Goal: Book appointment/travel/reservation

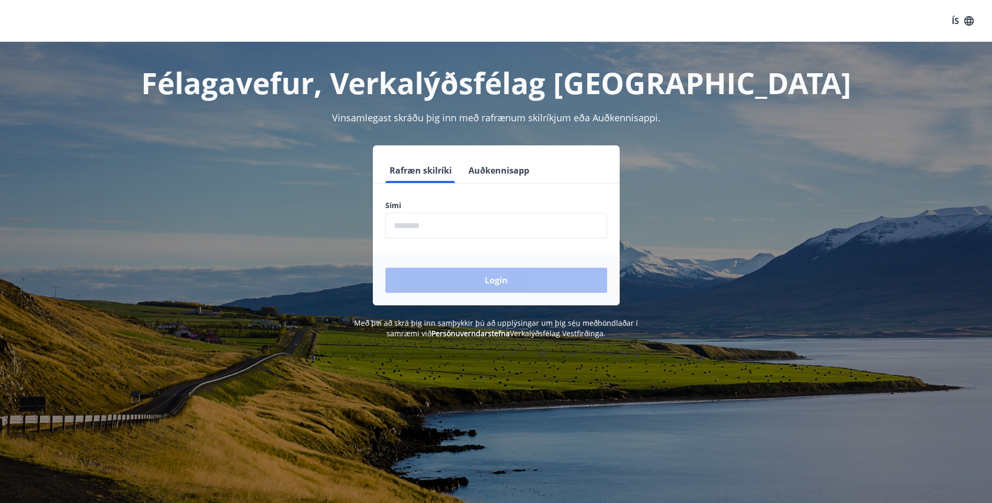
click at [427, 223] on input "phone" at bounding box center [497, 226] width 222 height 26
type input "********"
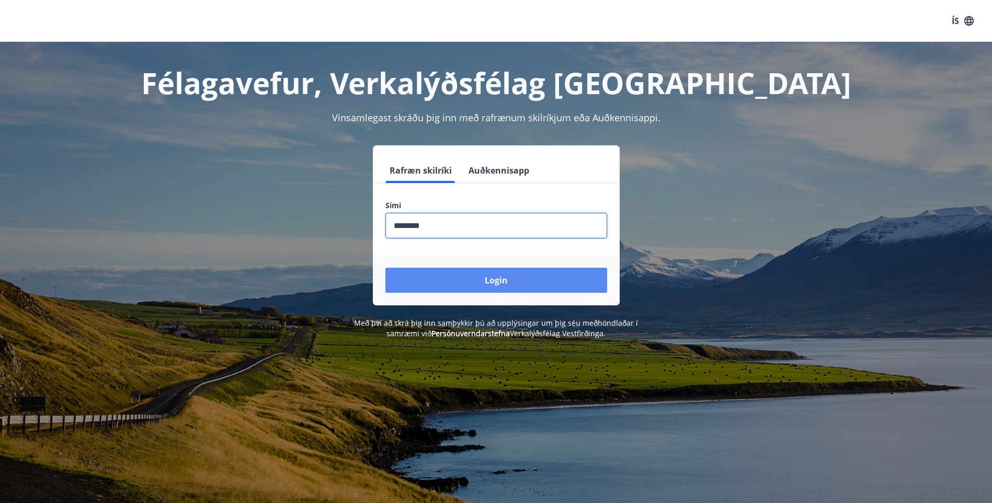
click at [477, 277] on button "Login" at bounding box center [497, 280] width 222 height 25
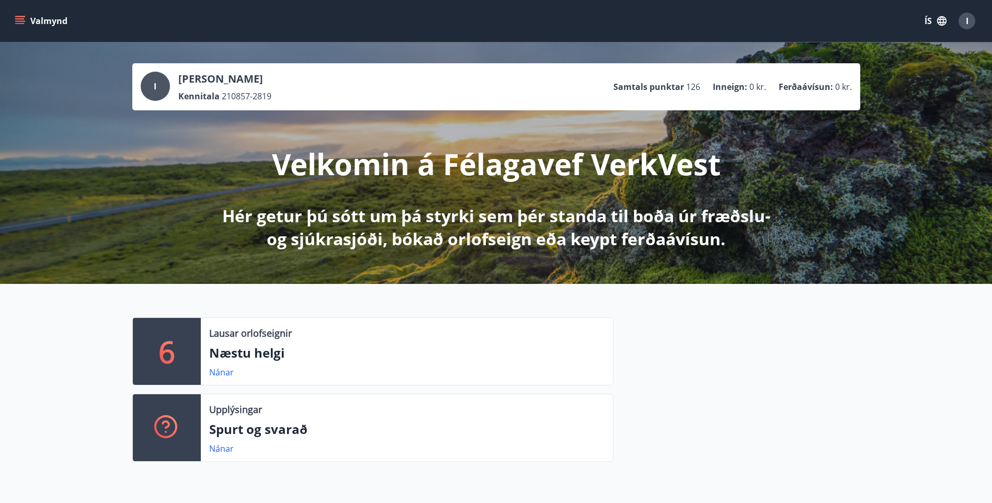
click at [25, 18] on icon "menu" at bounding box center [20, 21] width 10 height 10
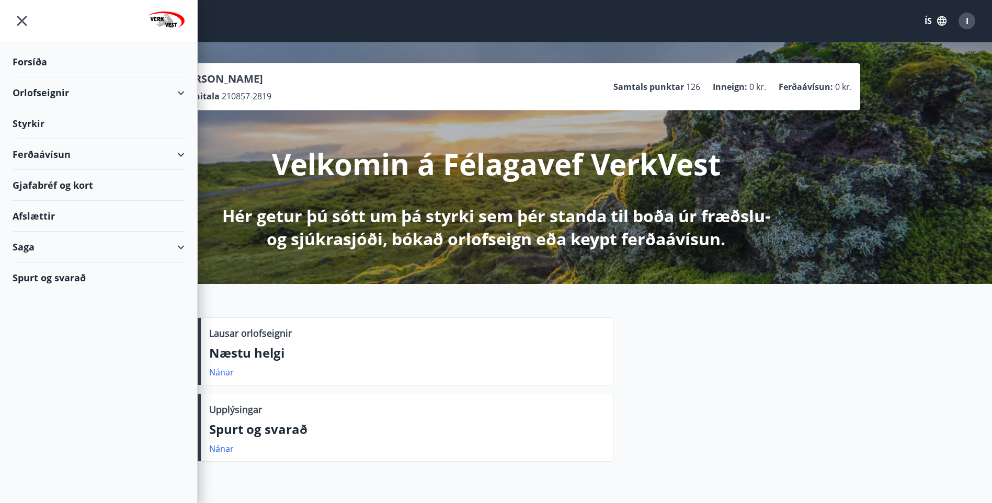
click at [37, 90] on div "Orlofseignir" at bounding box center [99, 92] width 172 height 31
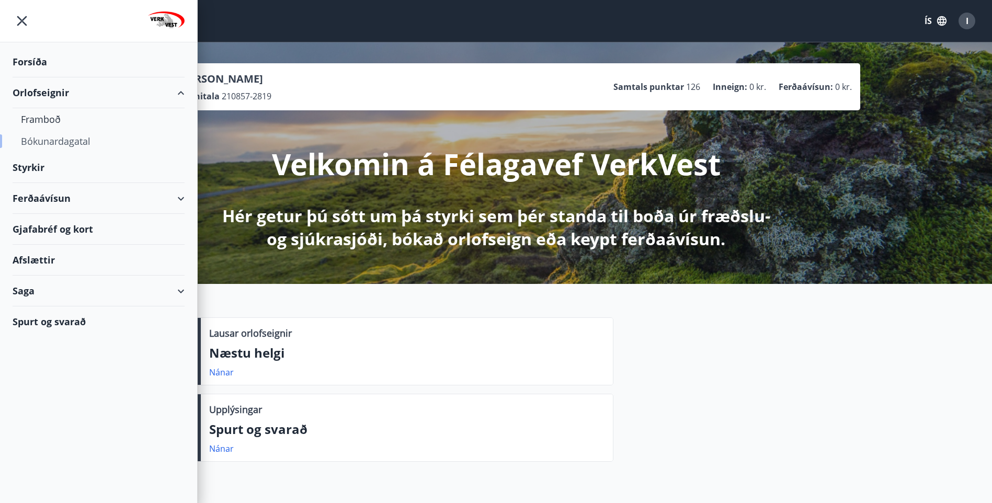
click at [40, 142] on div "Bókunardagatal" at bounding box center [98, 141] width 155 height 22
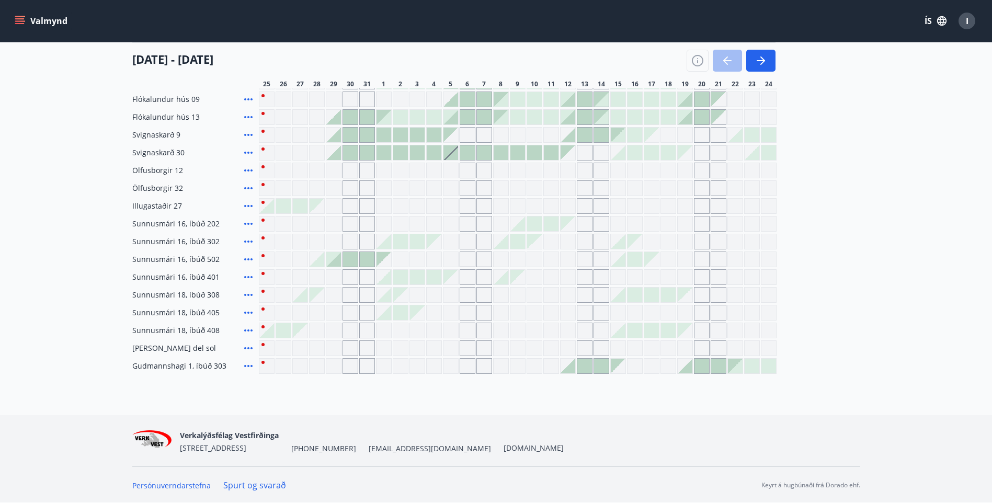
scroll to position [208, 0]
click at [183, 366] on span "Gudmannshagi 1, íbúð 303" at bounding box center [179, 365] width 94 height 10
click at [274, 484] on link "Spurt og svarað" at bounding box center [254, 485] width 63 height 12
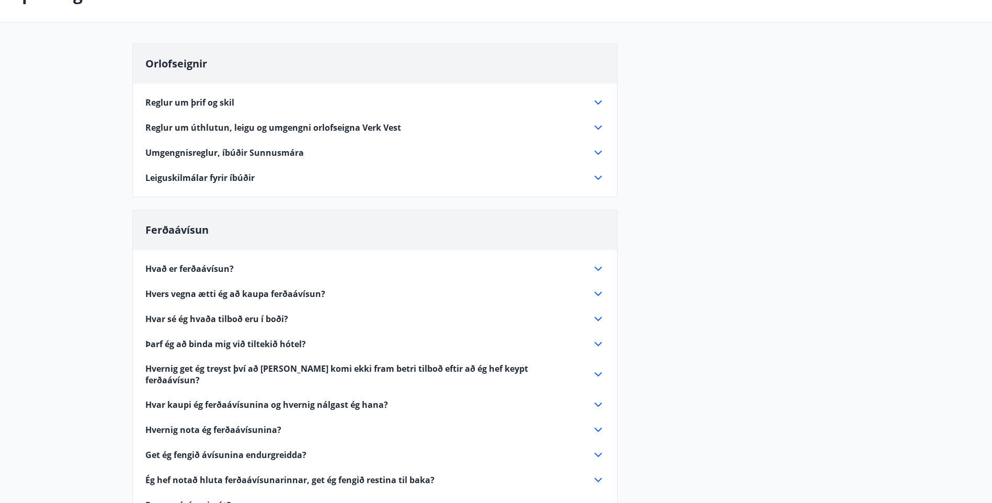
scroll to position [52, 0]
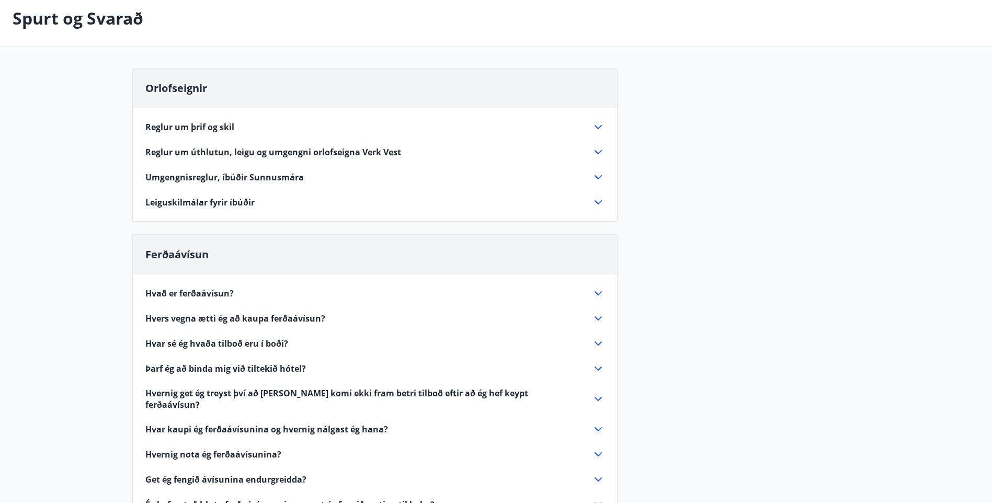
click at [598, 150] on icon at bounding box center [598, 152] width 13 height 13
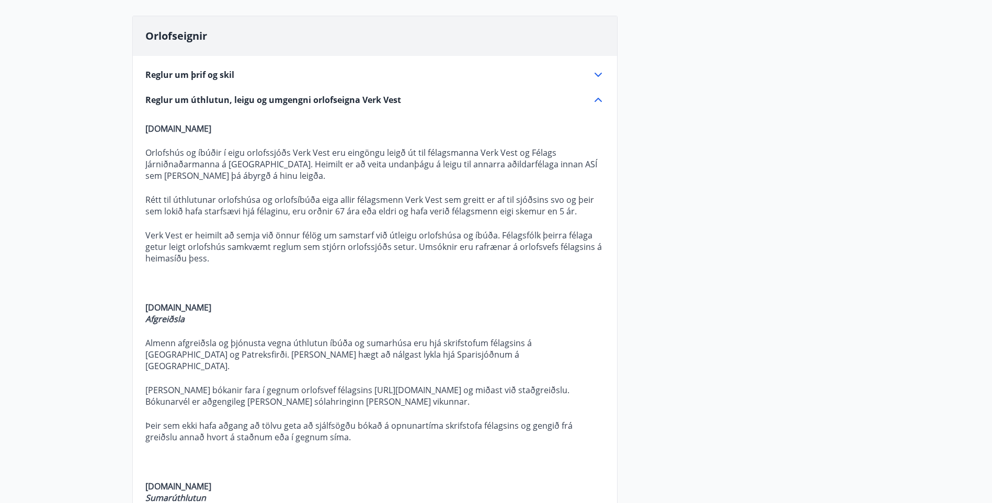
scroll to position [0, 0]
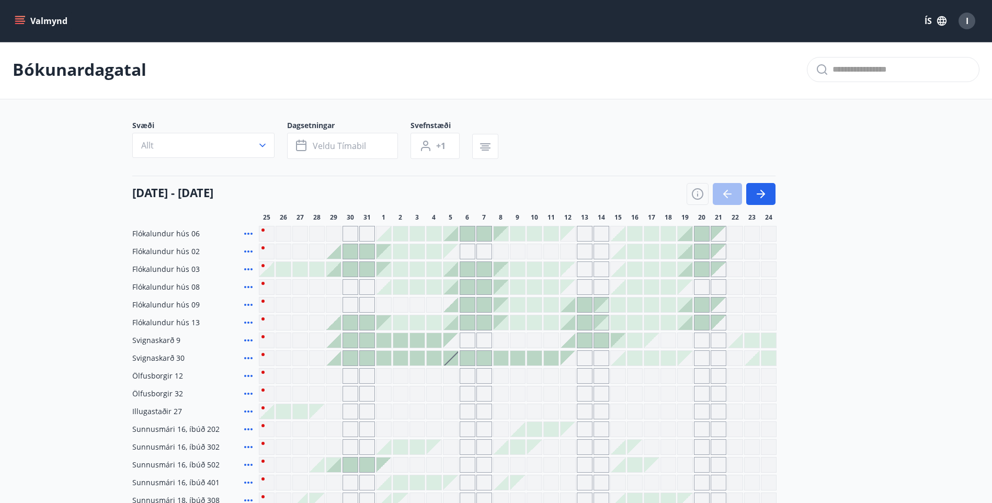
scroll to position [208, 0]
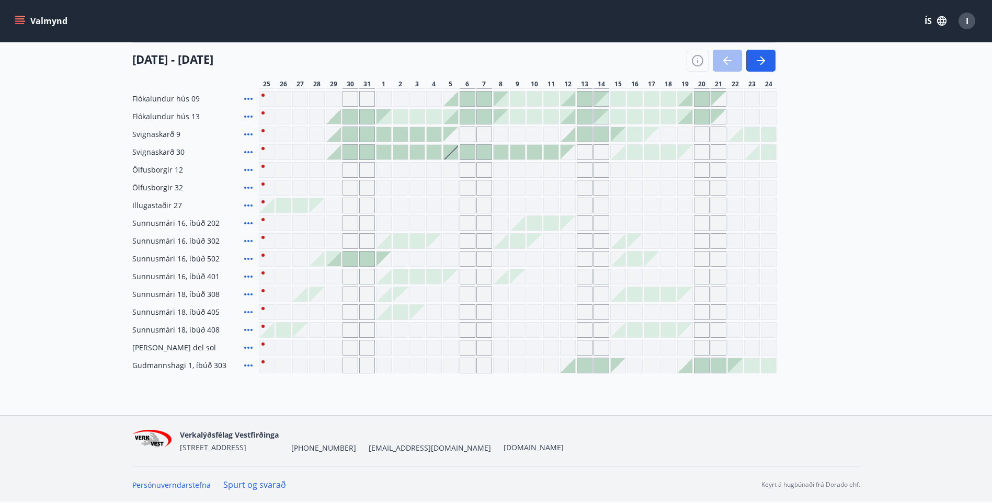
click at [469, 363] on div "Gráir dagar eru ekki bókanlegir" at bounding box center [468, 366] width 16 height 16
click at [582, 366] on div at bounding box center [585, 365] width 15 height 15
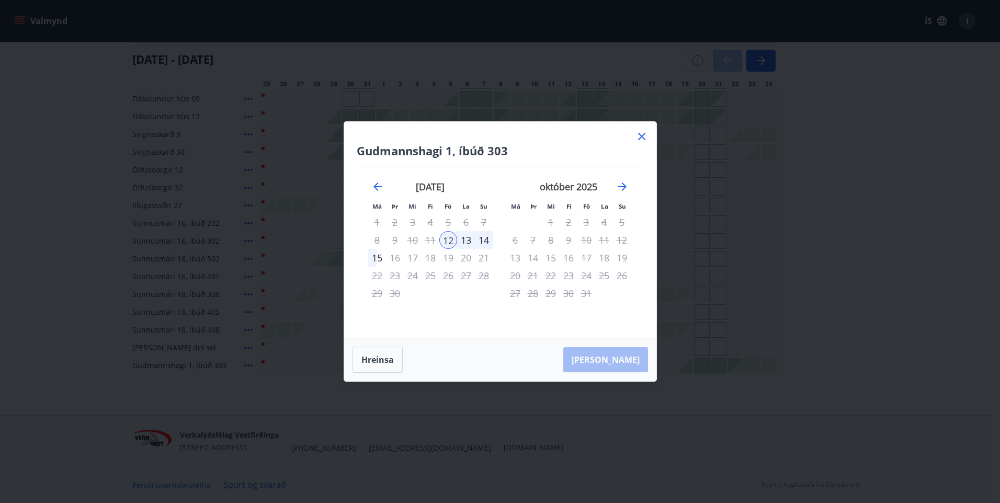
click at [642, 133] on icon at bounding box center [642, 136] width 13 height 13
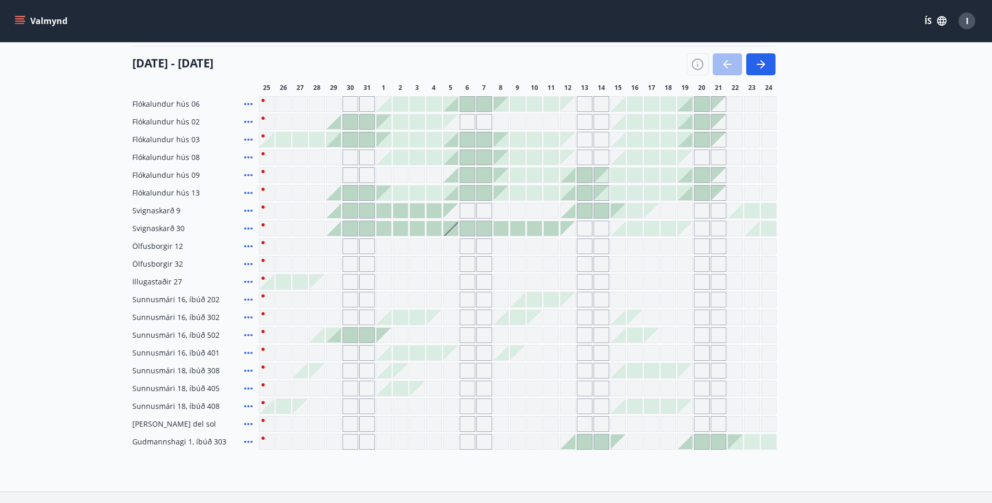
scroll to position [155, 0]
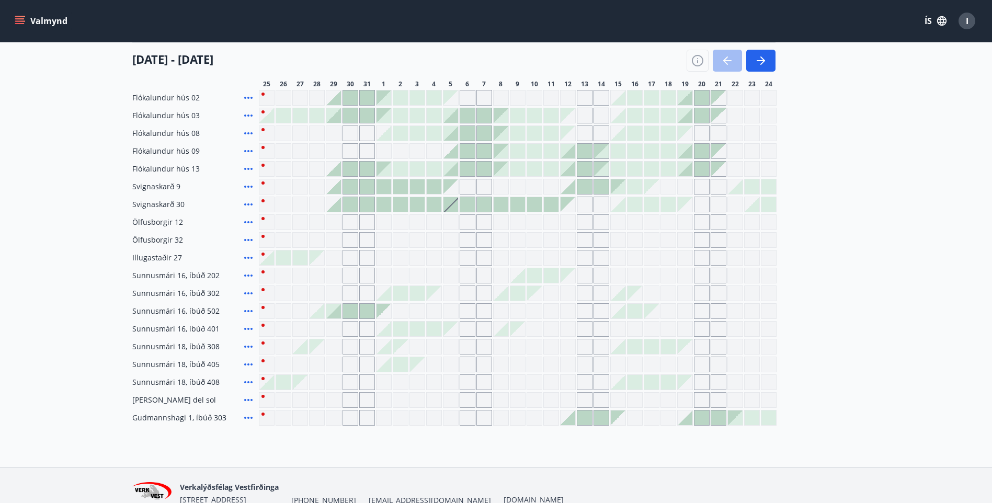
click at [533, 165] on div at bounding box center [534, 169] width 15 height 15
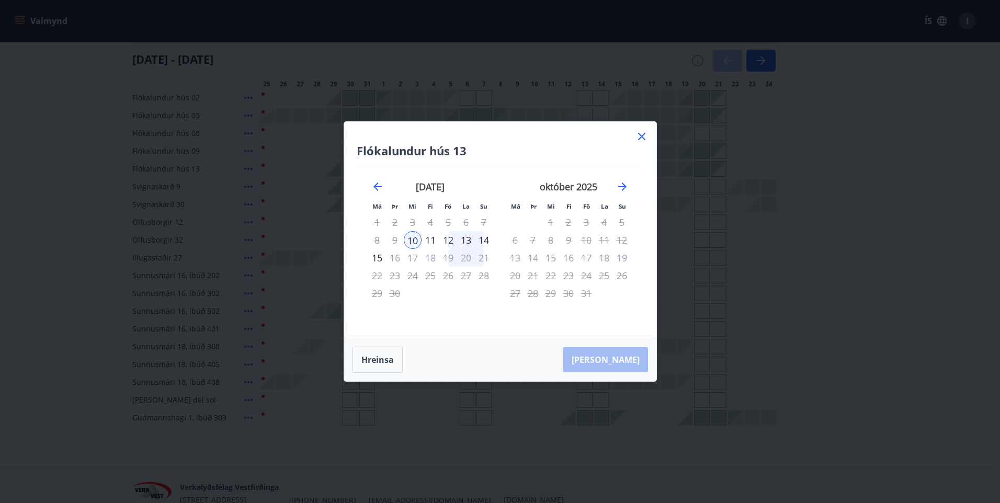
click at [640, 134] on icon at bounding box center [642, 136] width 13 height 13
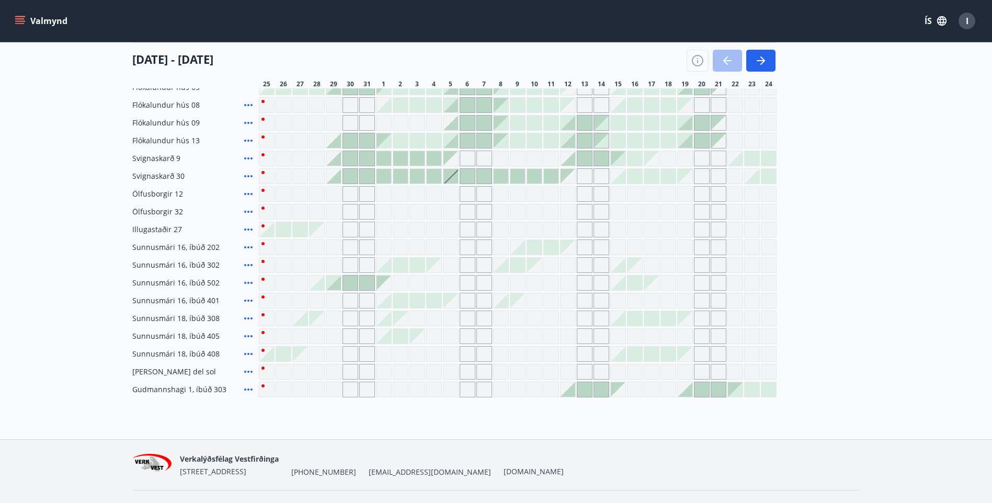
scroll to position [208, 0]
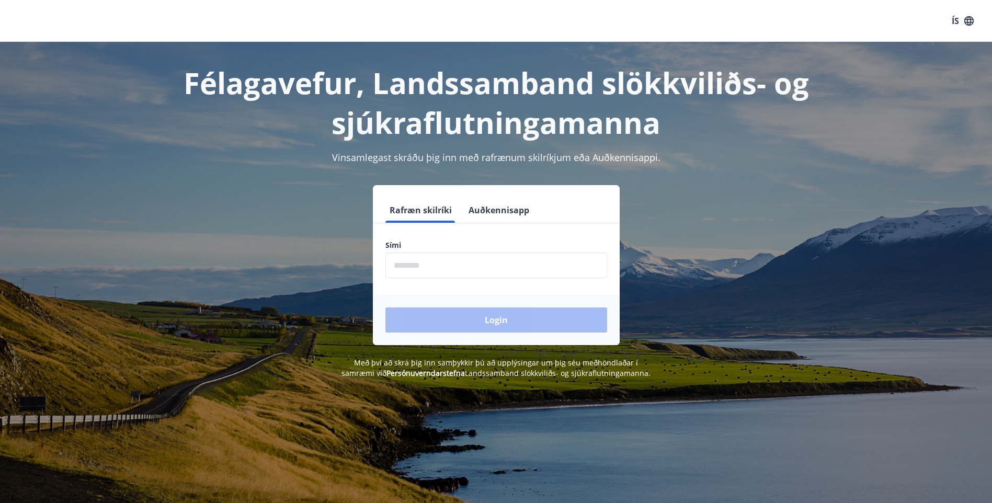
click at [417, 266] on input "phone" at bounding box center [497, 266] width 222 height 26
type input "********"
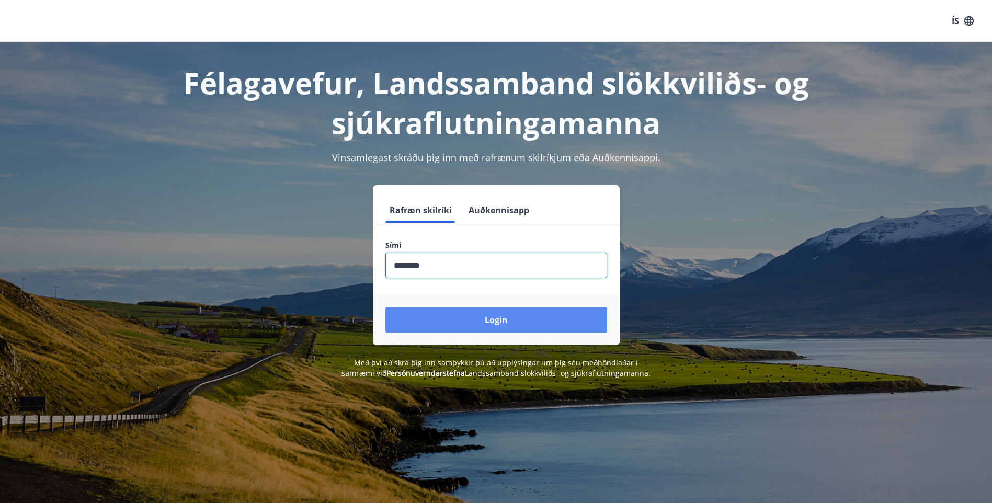
click at [499, 320] on button "Login" at bounding box center [497, 320] width 222 height 25
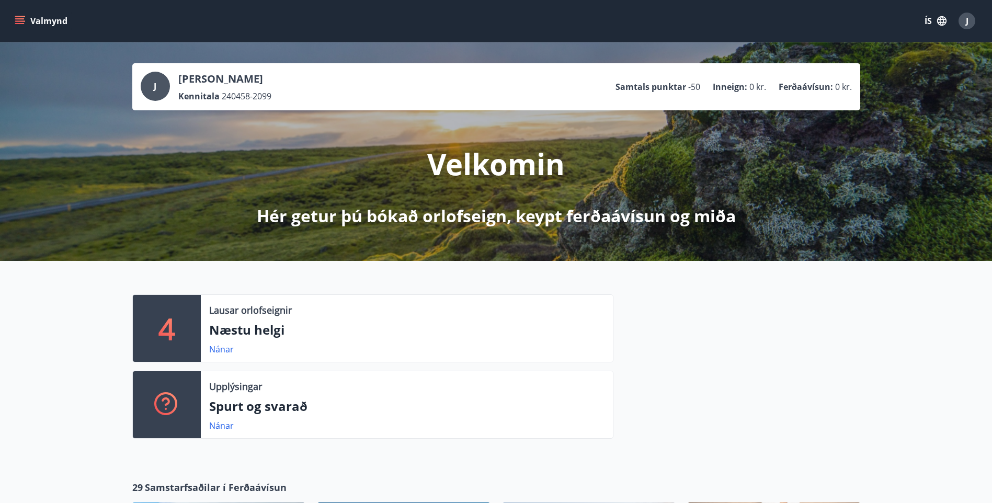
click at [22, 18] on icon "menu" at bounding box center [20, 21] width 10 height 10
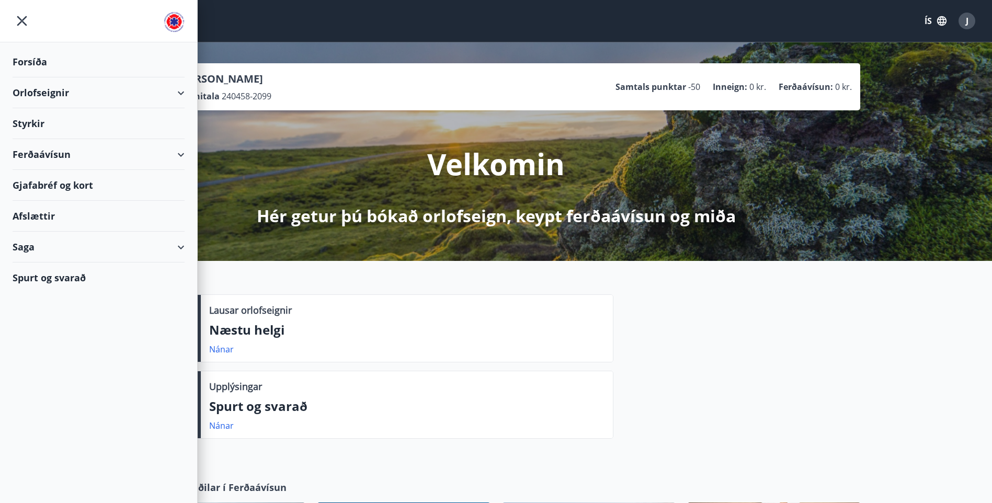
click at [26, 90] on div "Orlofseignir" at bounding box center [99, 92] width 172 height 31
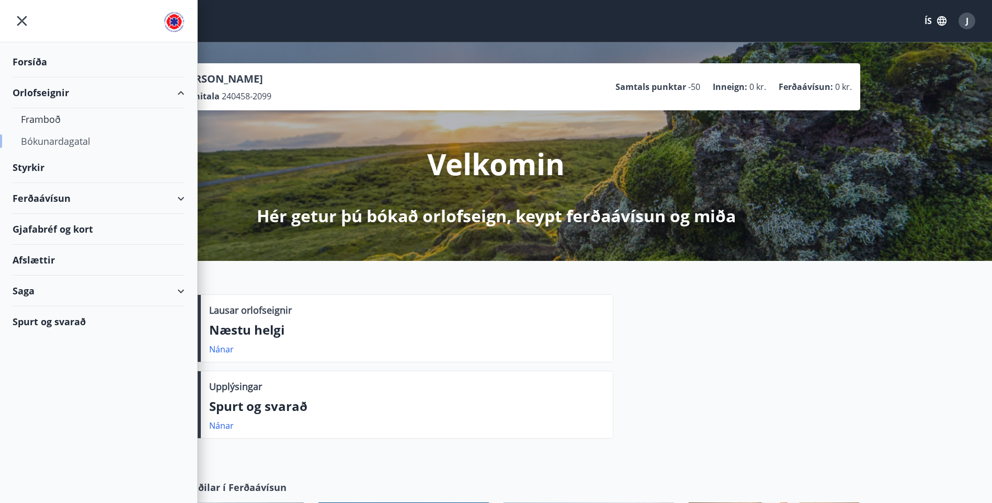
click at [40, 142] on div "Bókunardagatal" at bounding box center [98, 141] width 155 height 22
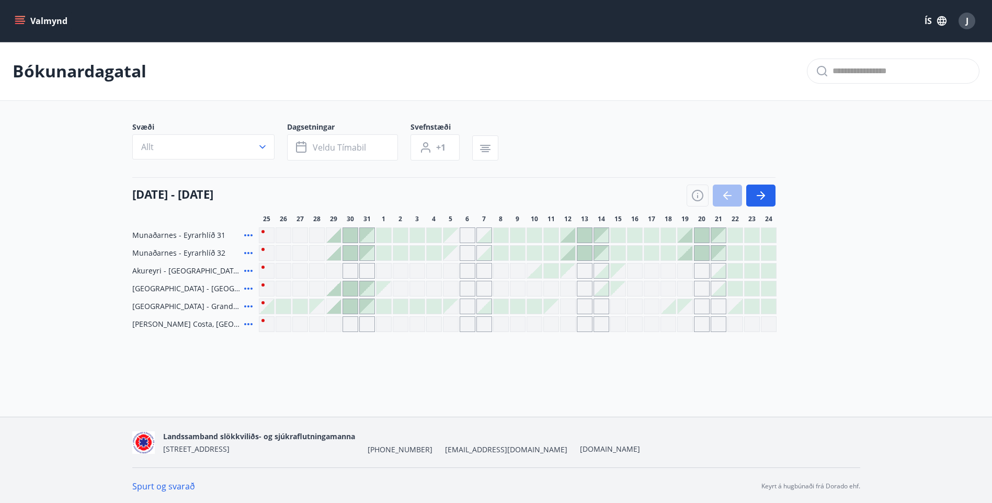
click at [546, 289] on div "Gráir dagar eru ekki bókanlegir" at bounding box center [552, 289] width 16 height 16
click at [922, 305] on main "Bókunardagatal Svæði Allt Dagsetningar Veldu tímabil Svefnstæði +1 25 ágúst - 2…" at bounding box center [496, 187] width 992 height 290
click at [516, 302] on div at bounding box center [518, 305] width 15 height 15
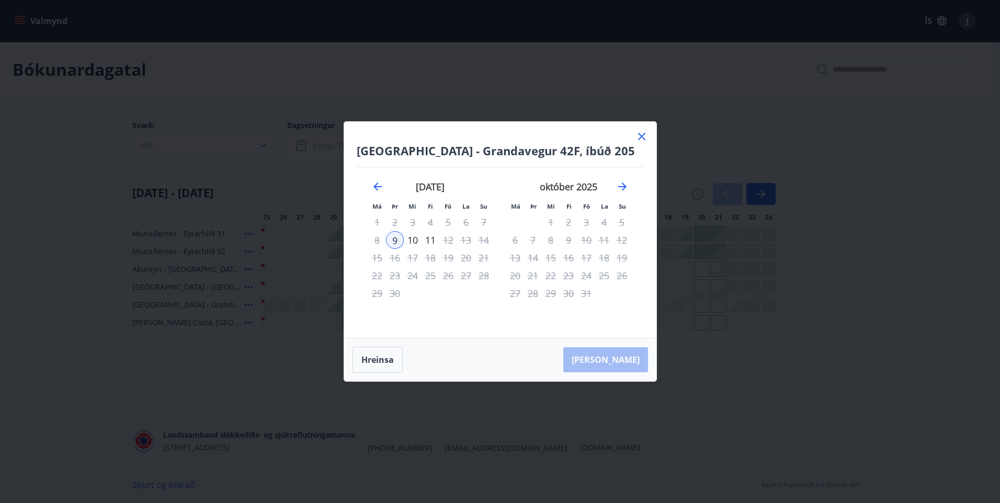
click at [639, 135] on icon at bounding box center [642, 136] width 13 height 13
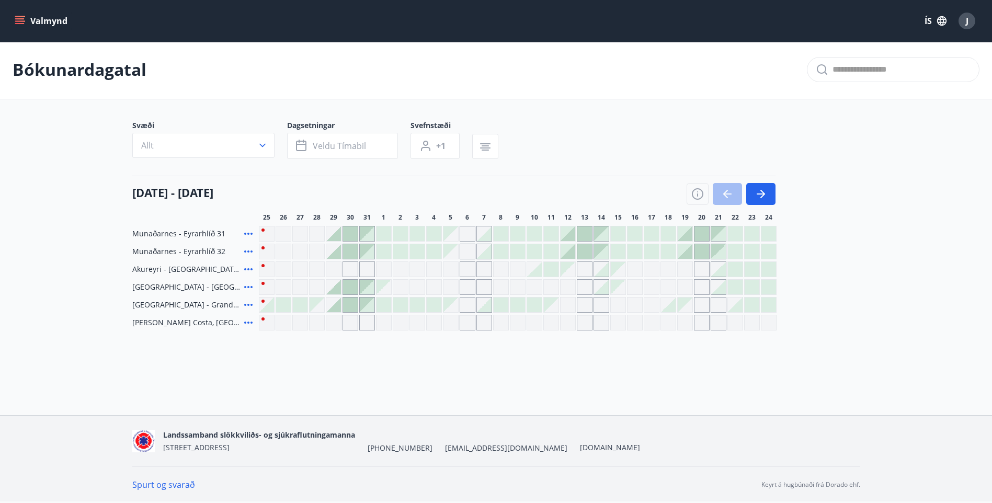
click at [642, 134] on div "Svæði Allt Dagsetningar Veldu tímabil Svefnstæði +1" at bounding box center [496, 141] width 728 height 43
click at [769, 196] on button "button" at bounding box center [760, 194] width 29 height 22
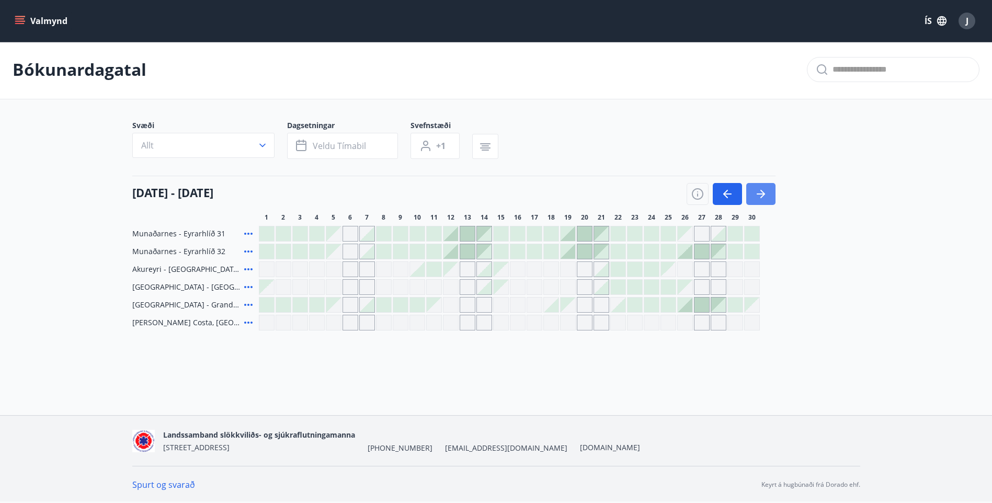
click at [761, 186] on button "button" at bounding box center [760, 194] width 29 height 22
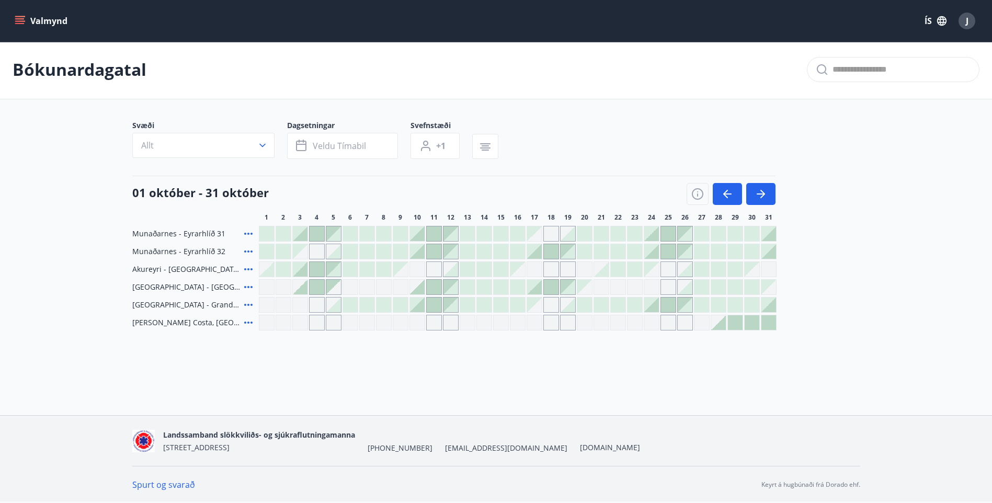
click at [614, 303] on div at bounding box center [618, 305] width 15 height 15
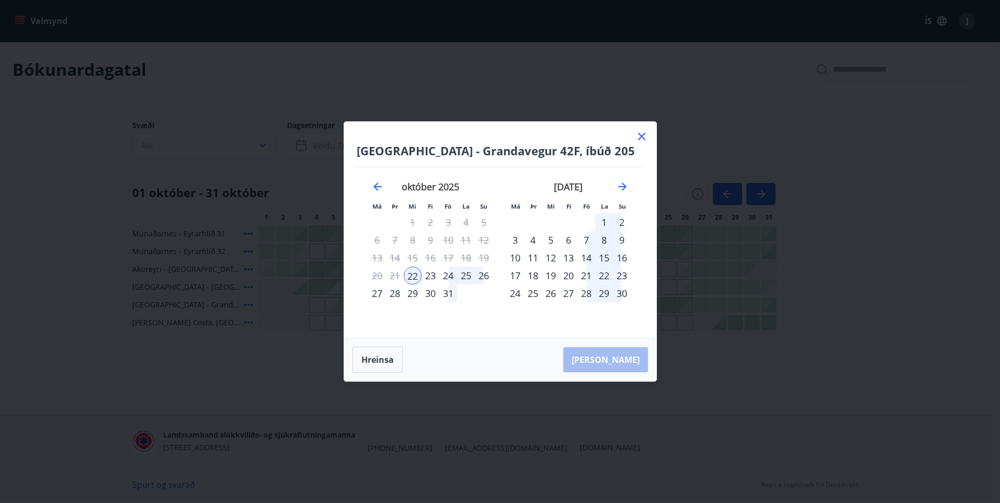
click at [639, 135] on icon at bounding box center [642, 136] width 13 height 13
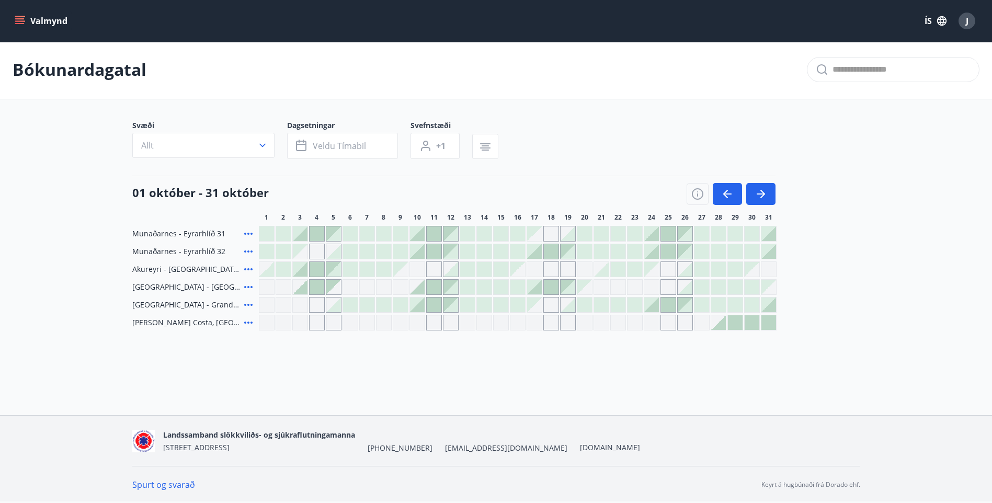
click at [668, 229] on div at bounding box center [668, 234] width 15 height 15
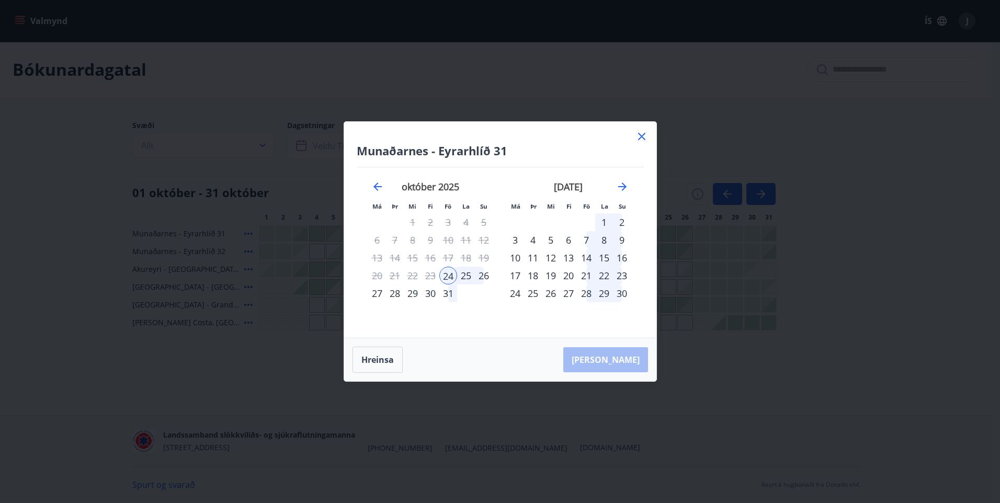
click at [646, 134] on icon at bounding box center [642, 136] width 13 height 13
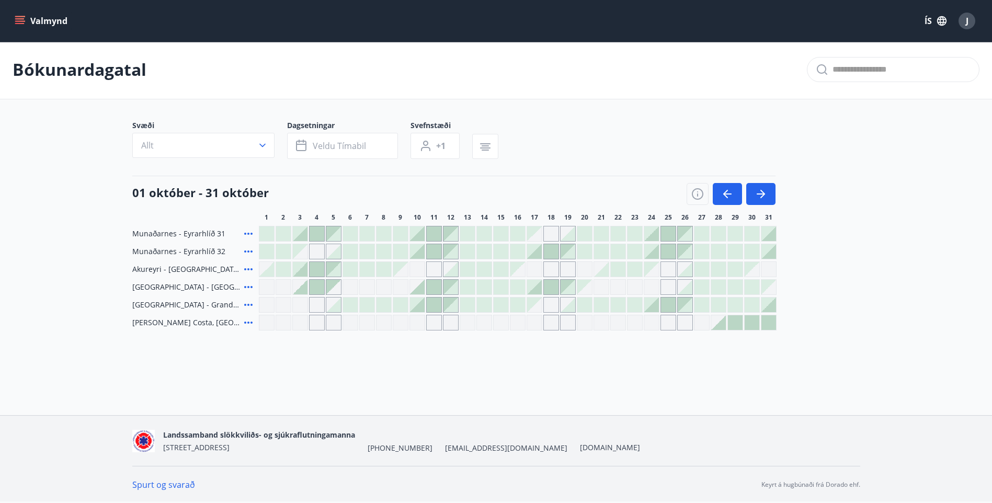
click at [753, 321] on div at bounding box center [752, 322] width 15 height 15
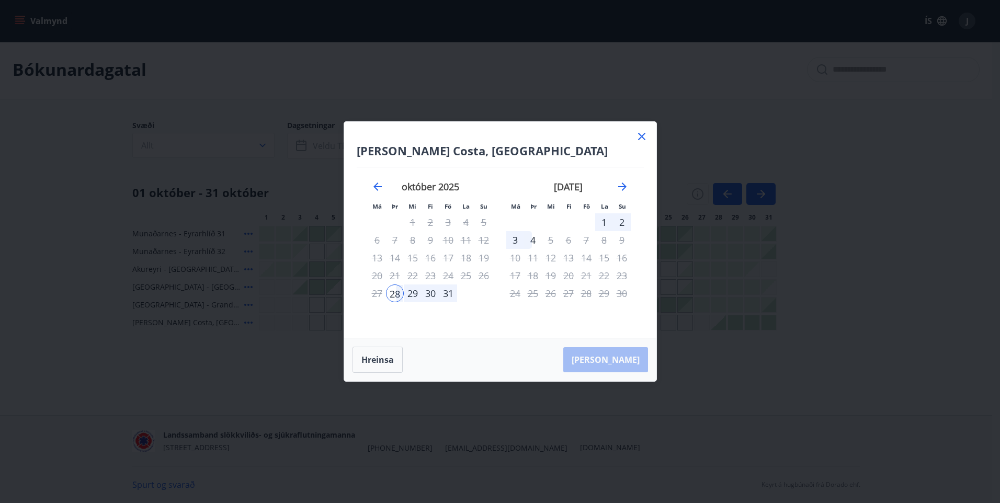
click at [642, 132] on icon at bounding box center [642, 136] width 13 height 13
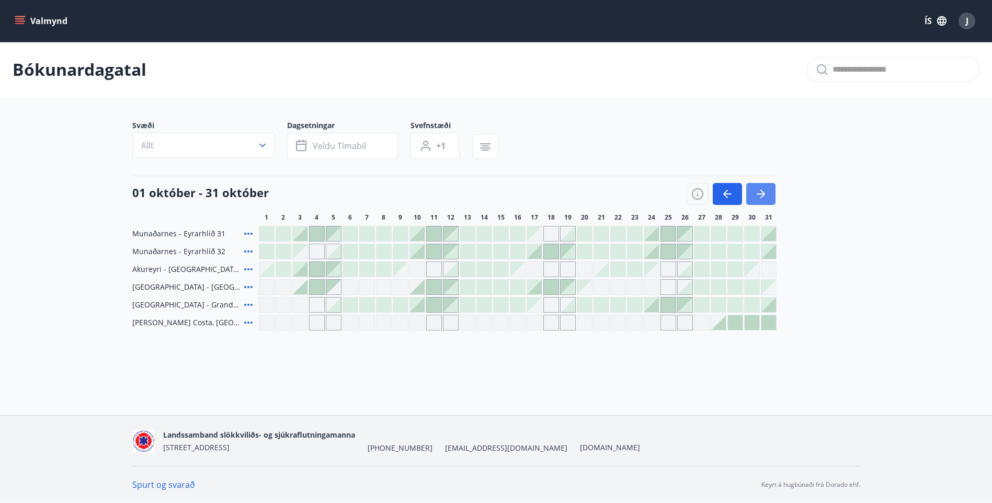
click at [767, 189] on button "button" at bounding box center [760, 194] width 29 height 22
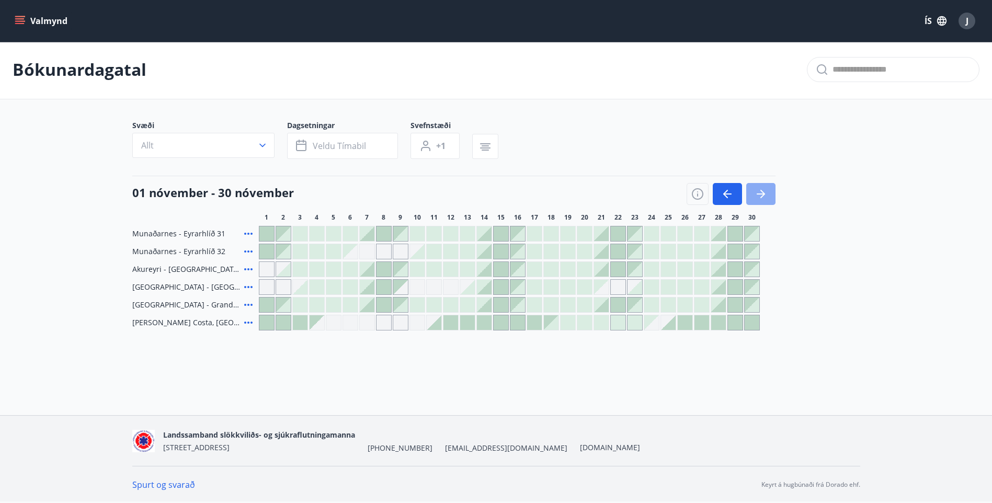
click at [764, 187] on button "button" at bounding box center [760, 194] width 29 height 22
